Goal: Transaction & Acquisition: Purchase product/service

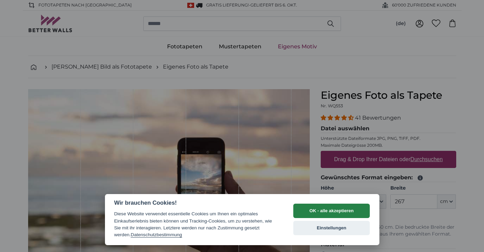
click at [336, 211] on button "OK - alle akzeptieren" at bounding box center [331, 211] width 77 height 14
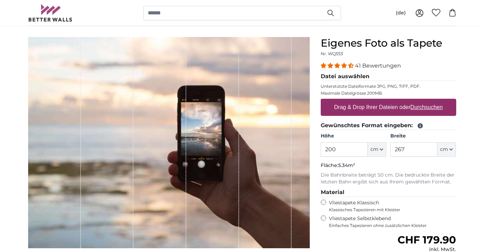
scroll to position [53, 0]
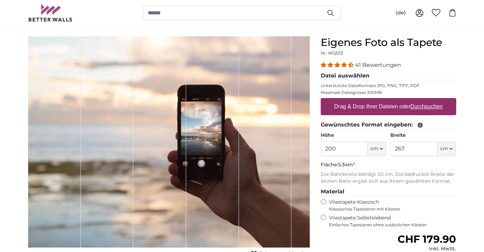
click at [382, 146] on button "cm" at bounding box center [377, 149] width 19 height 14
click at [374, 164] on link "Centimeter (cm)" at bounding box center [377, 167] width 60 height 12
click at [339, 151] on input "200" at bounding box center [344, 149] width 47 height 14
drag, startPoint x: 339, startPoint y: 151, endPoint x: 323, endPoint y: 151, distance: 16.1
click at [323, 151] on input "200" at bounding box center [344, 149] width 47 height 14
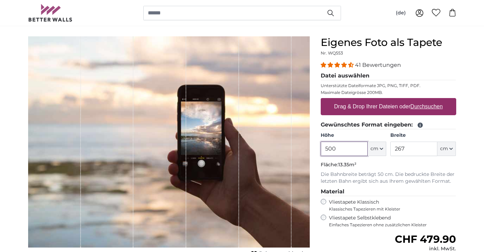
type input "500"
drag, startPoint x: 413, startPoint y: 149, endPoint x: 388, endPoint y: 150, distance: 24.7
click at [388, 150] on div "Höhe 500 ft cm Centimeter (cm) Inches (inch) Feet (ft. in.) Breite 267 ft cm Ce…" at bounding box center [388, 144] width 135 height 24
type input "500"
drag, startPoint x: 339, startPoint y: 149, endPoint x: 311, endPoint y: 148, distance: 28.5
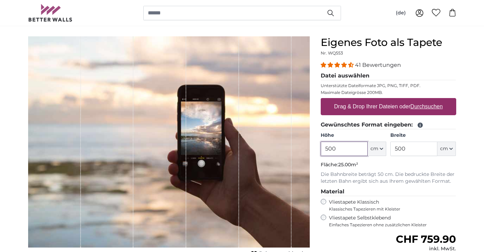
click at [311, 148] on product-detail "Abbrechen Bild zuschneiden Bahnen ausblenden Eigenes Foto als Tapete Nr. WQ553 …" at bounding box center [242, 185] width 439 height 320
type input "235"
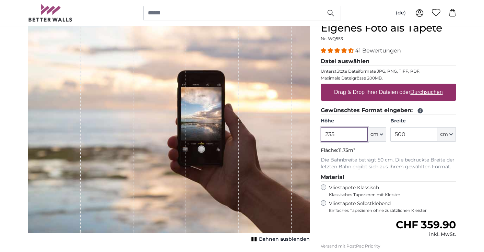
scroll to position [63, 0]
